Goal: Task Accomplishment & Management: Complete application form

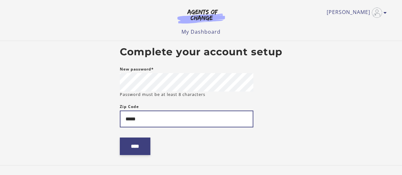
type input "*****"
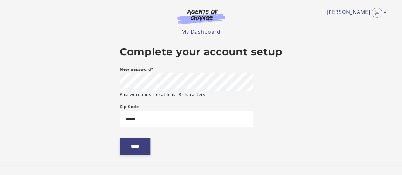
click at [136, 150] on input "****" at bounding box center [135, 145] width 30 height 17
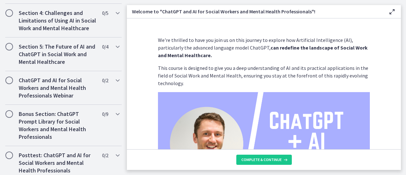
scroll to position [373, 0]
